Goal: Information Seeking & Learning: Learn about a topic

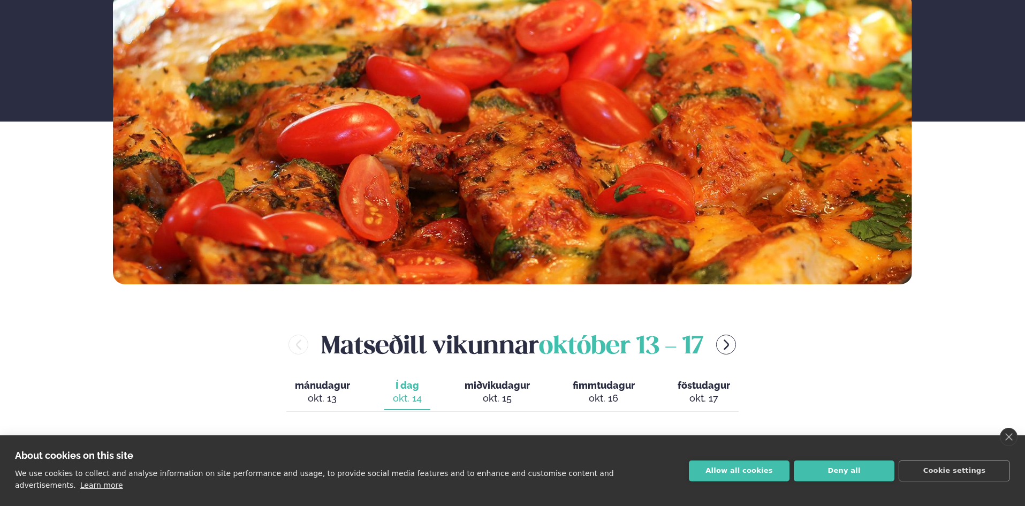
scroll to position [214, 0]
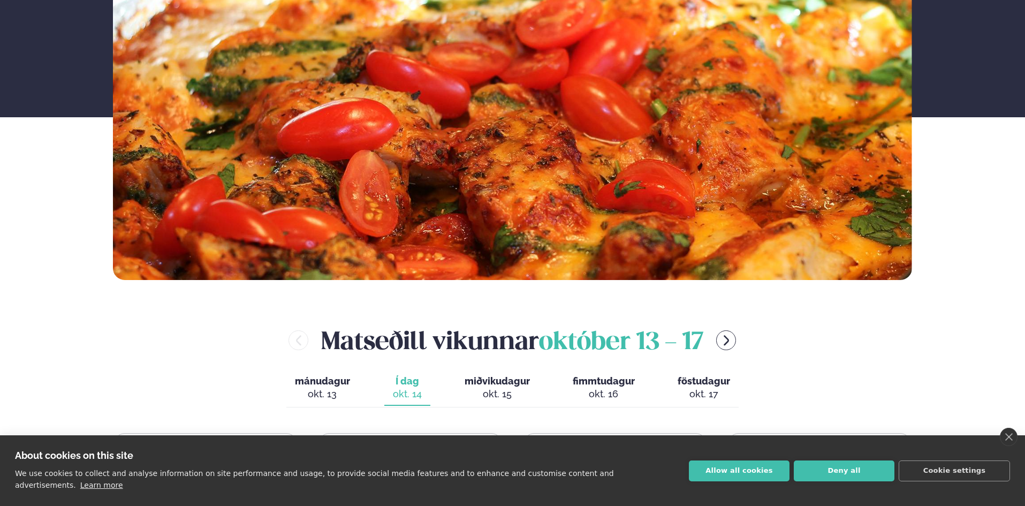
click at [511, 391] on div "okt. 15" at bounding box center [497, 394] width 65 height 13
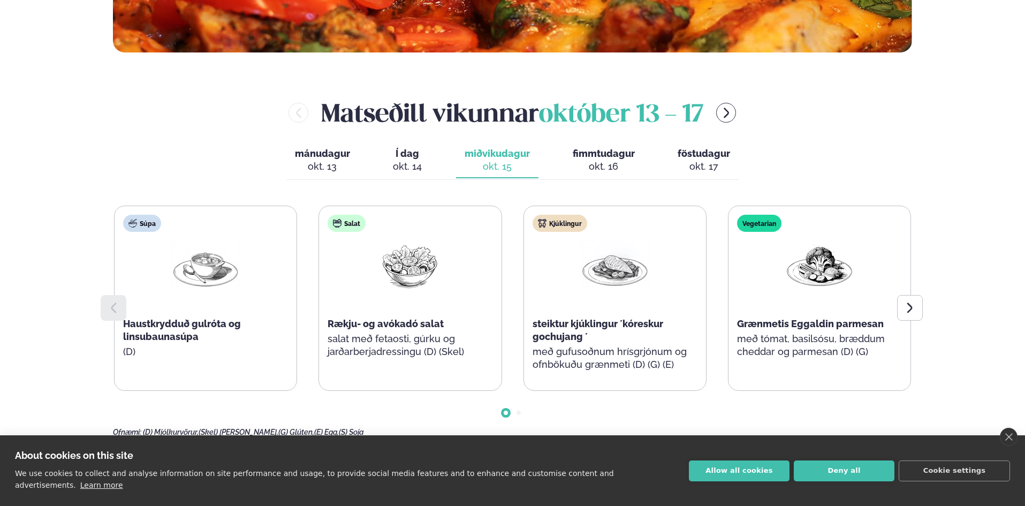
scroll to position [428, 0]
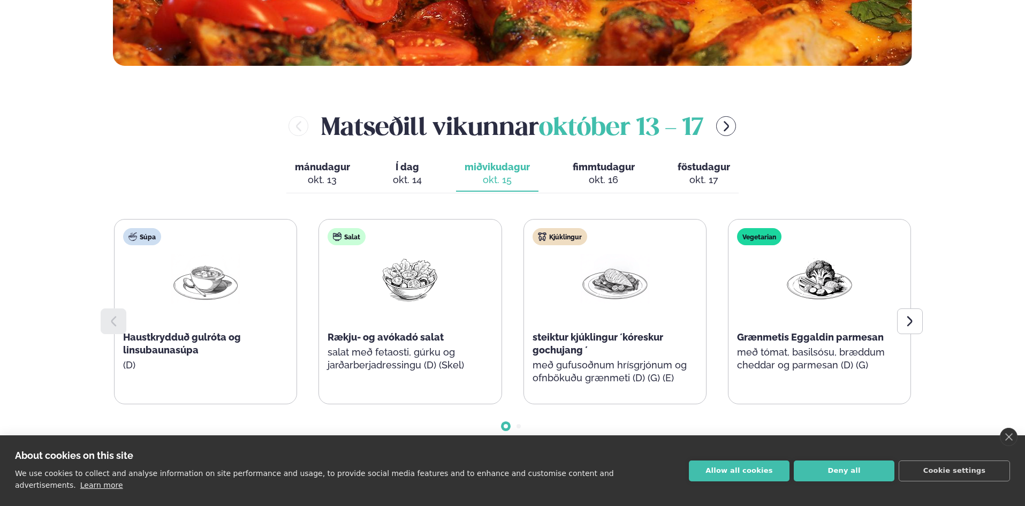
click at [611, 170] on span "fimmtudagur" at bounding box center [604, 166] width 62 height 11
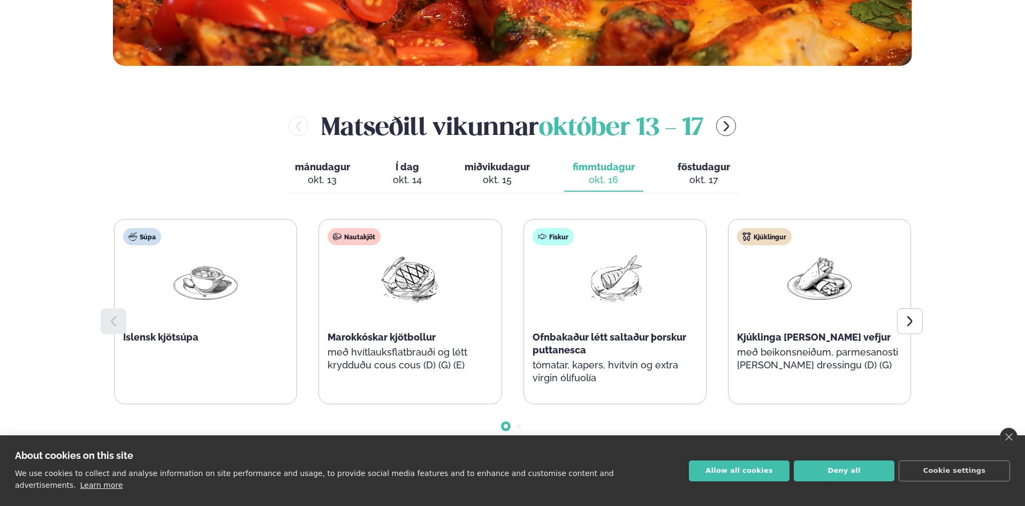
click at [711, 175] on div "okt. 17" at bounding box center [704, 179] width 52 height 13
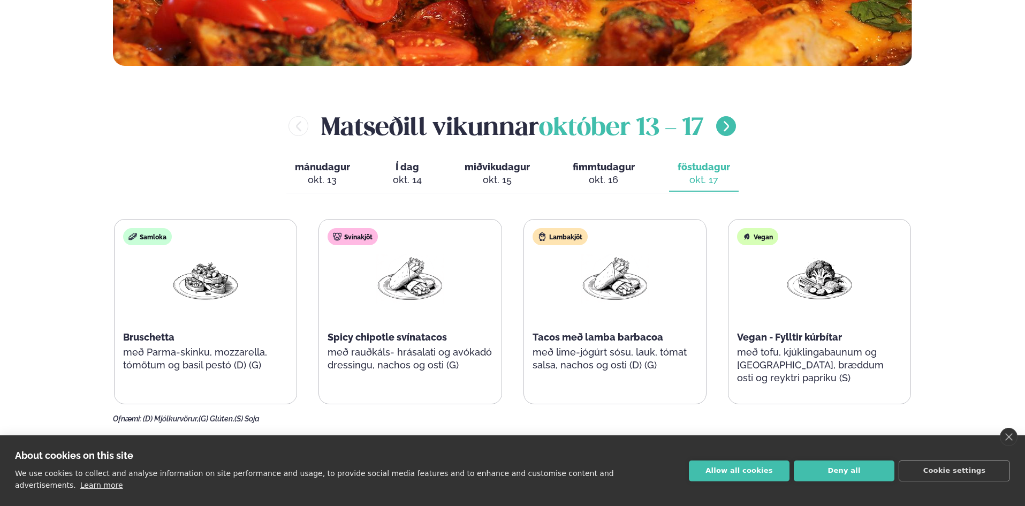
click at [736, 124] on button "menu-btn-right" at bounding box center [726, 126] width 20 height 20
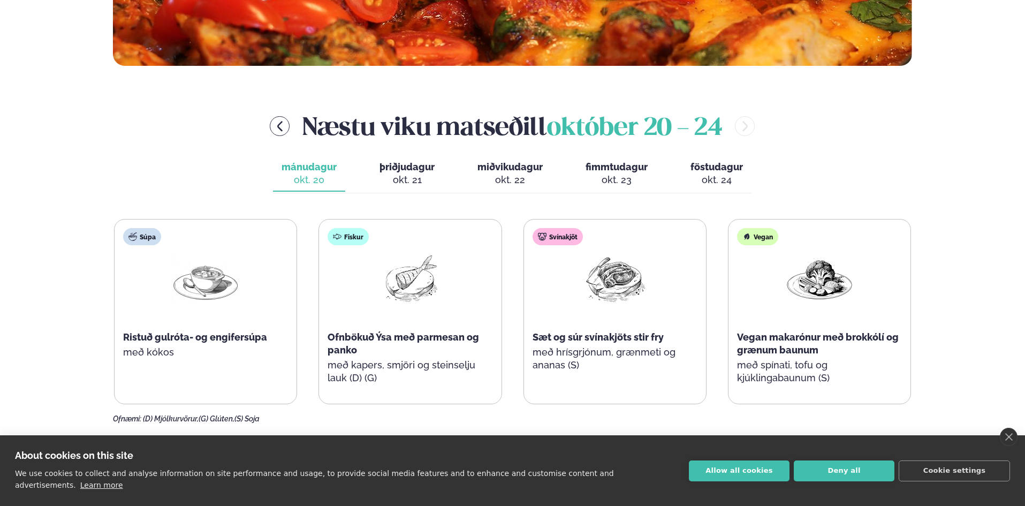
click at [84, 165] on main "[PERSON_NAME] / Vikumatseðill Vikulegt matseðill okkar Komdu með á dagana þar s…" at bounding box center [513, 301] width 864 height 1458
click at [65, 171] on div "Þjónusta Hádegismatur fyrir fyrirtæki Fyrirtækja veitingar Einkapartý Matseðill…" at bounding box center [512, 411] width 1025 height 1679
click at [400, 171] on span "þriðjudagur" at bounding box center [407, 166] width 55 height 11
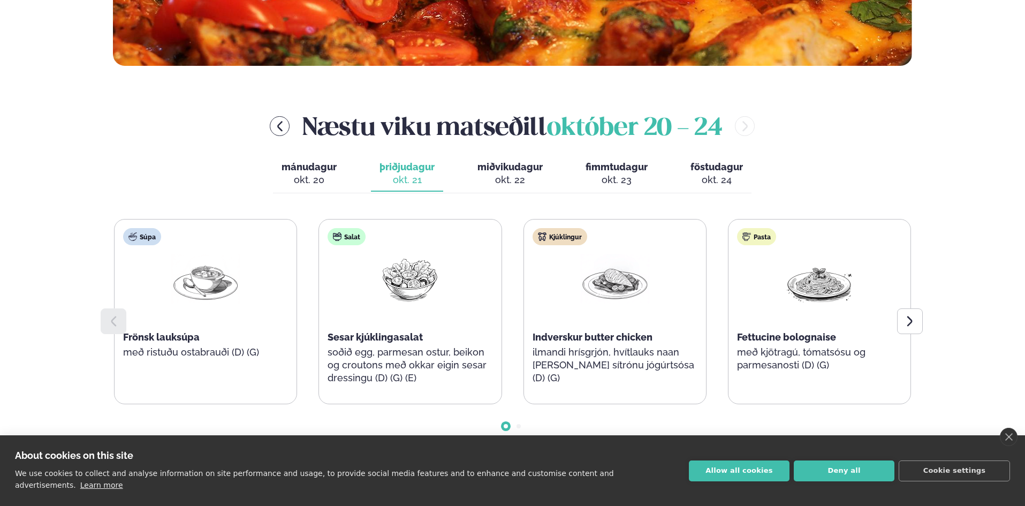
click at [517, 167] on span "miðvikudagur" at bounding box center [510, 166] width 65 height 11
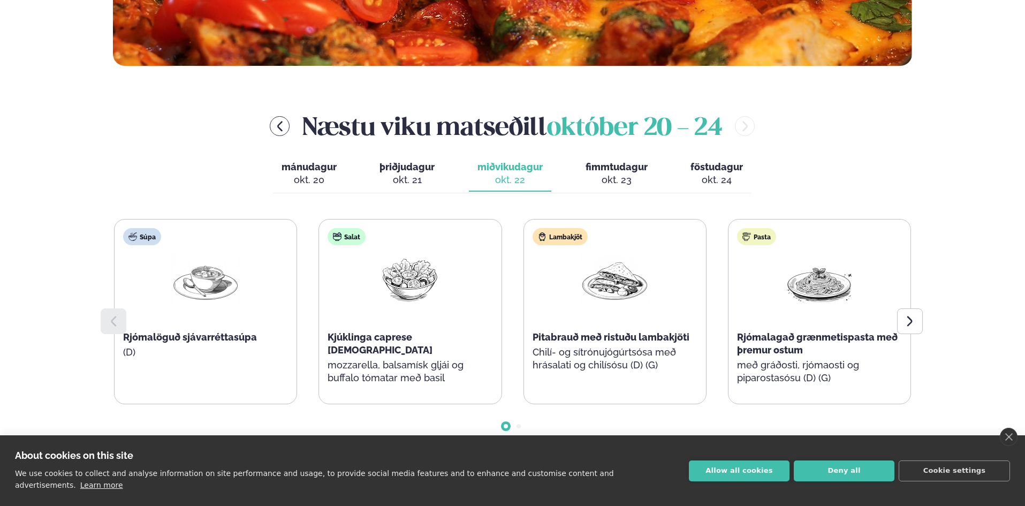
click at [402, 177] on div "okt. 21" at bounding box center [407, 179] width 55 height 13
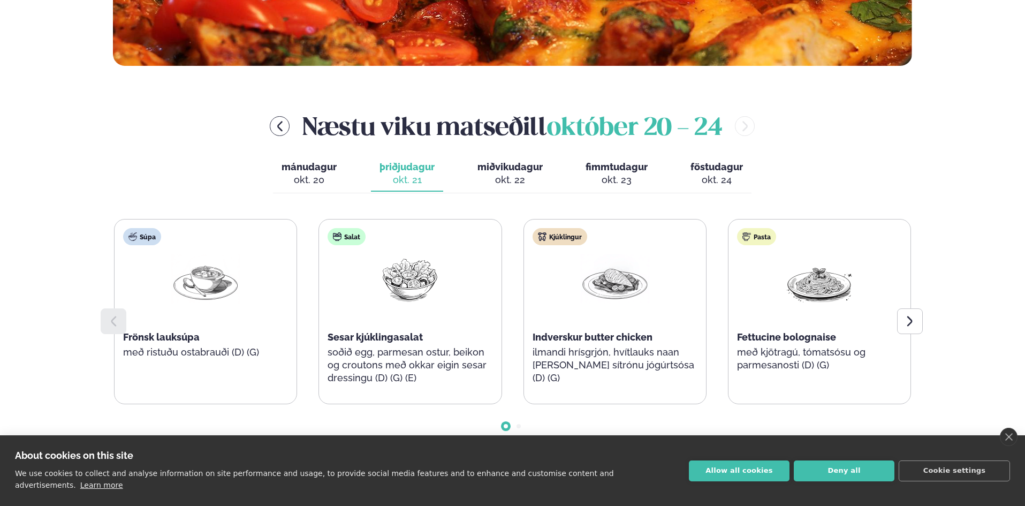
click at [507, 170] on span "miðvikudagur" at bounding box center [510, 166] width 65 height 11
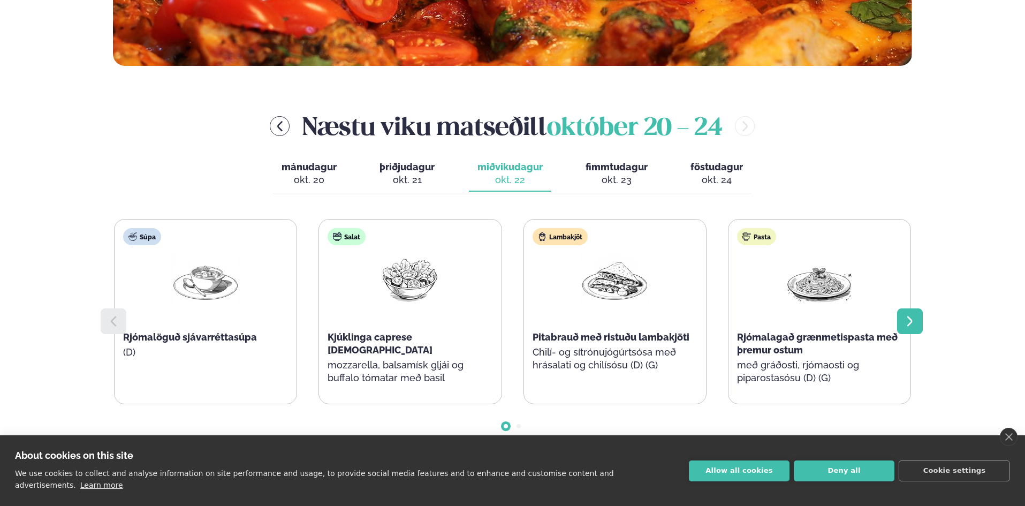
click at [922, 320] on div at bounding box center [910, 321] width 26 height 26
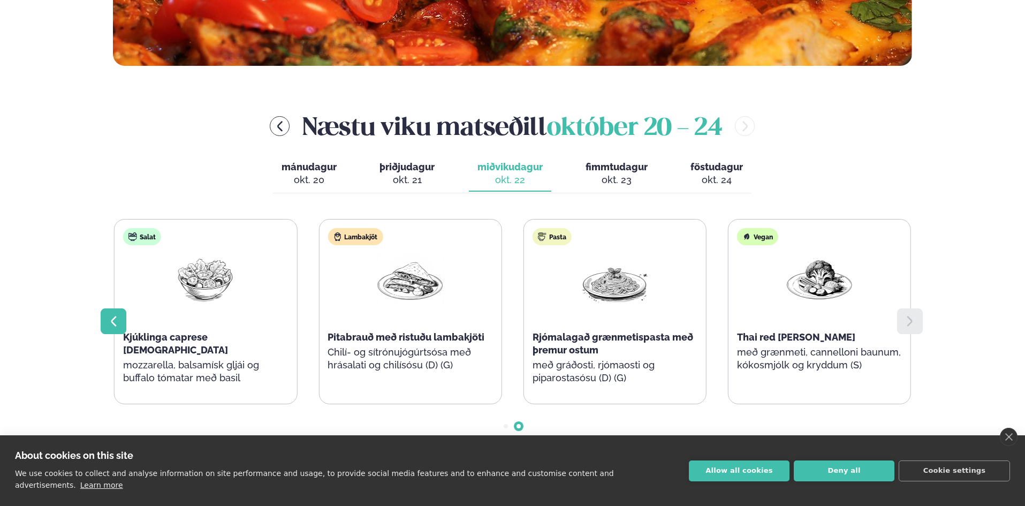
click at [116, 317] on icon at bounding box center [113, 321] width 5 height 10
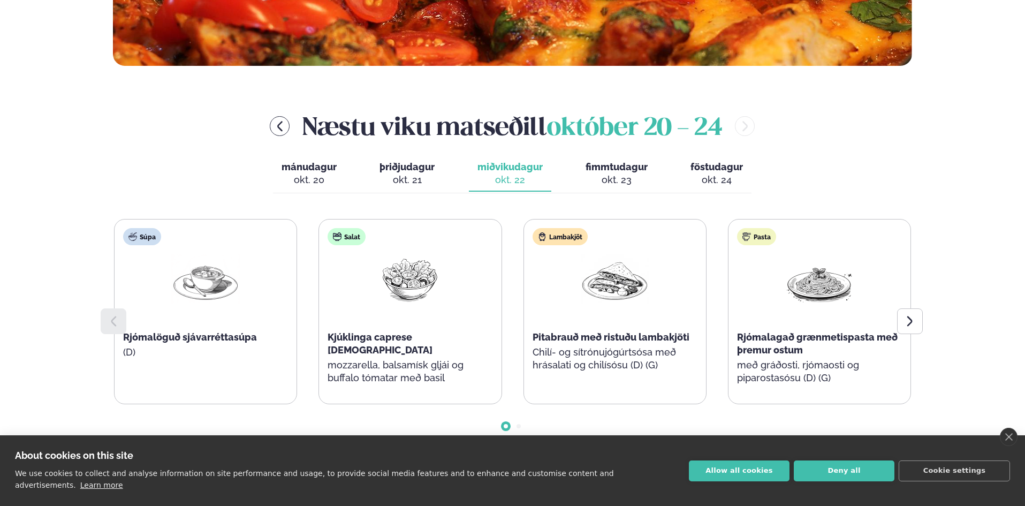
click at [631, 175] on div "okt. 23" at bounding box center [617, 179] width 62 height 13
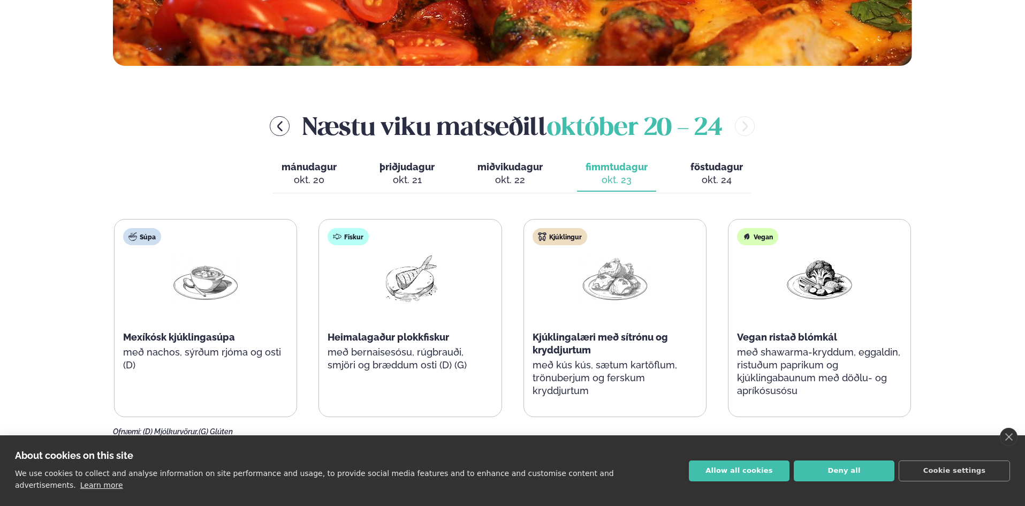
click at [716, 177] on div "okt. 24" at bounding box center [717, 179] width 52 height 13
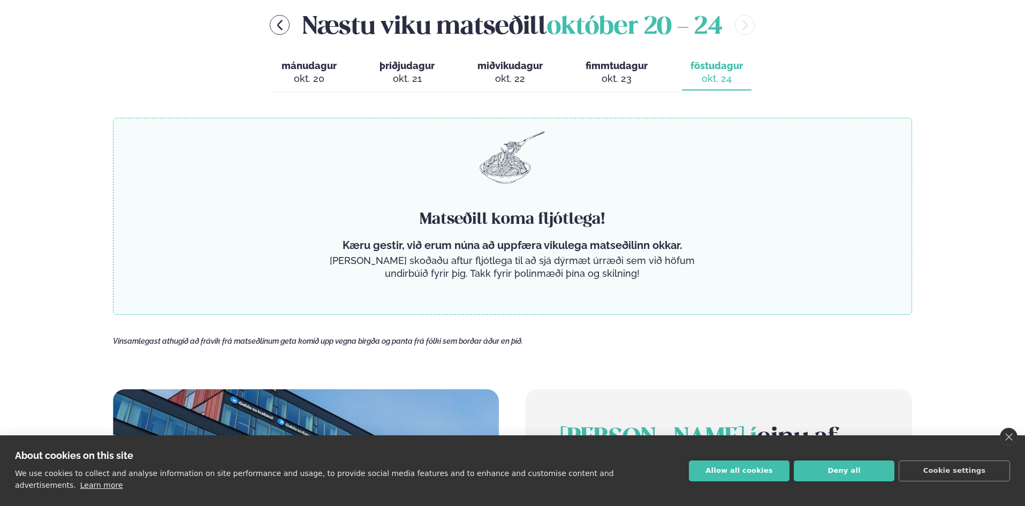
scroll to position [535, 0]
